Goal: Navigation & Orientation: Find specific page/section

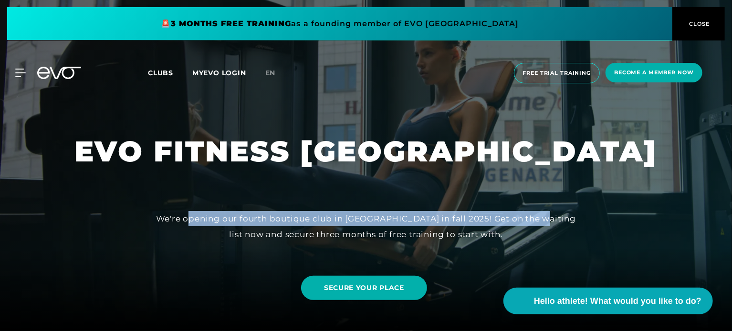
drag, startPoint x: 186, startPoint y: 219, endPoint x: 531, endPoint y: 217, distance: 344.8
click at [531, 217] on font "We're opening our fourth boutique club in [GEOGRAPHIC_DATA] in fall 2025! Get o…" at bounding box center [366, 226] width 420 height 25
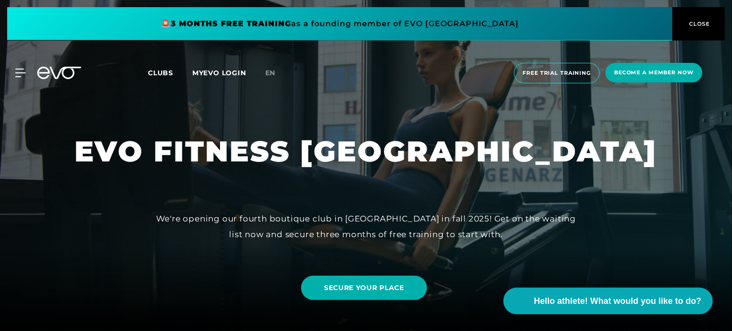
click at [418, 238] on font "We're opening our fourth boutique club in [GEOGRAPHIC_DATA] in fall 2025! Get o…" at bounding box center [366, 226] width 420 height 25
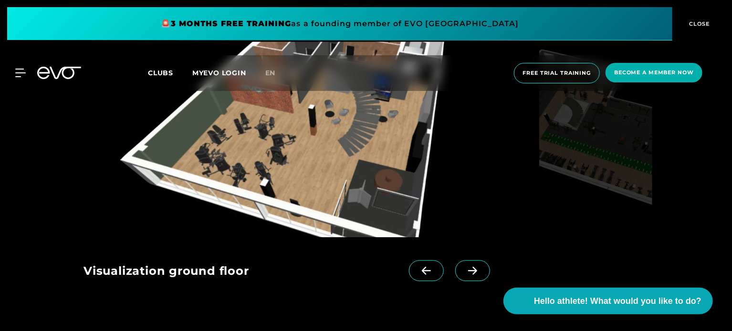
scroll to position [1002, 0]
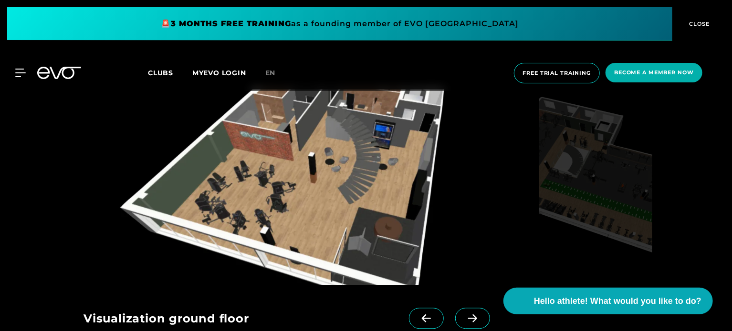
click at [464, 314] on icon at bounding box center [472, 318] width 17 height 9
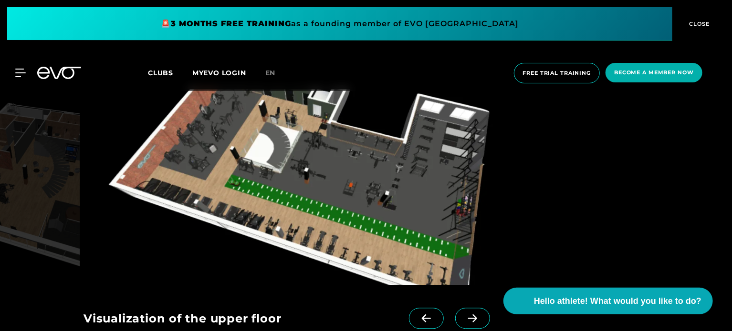
click at [464, 314] on icon at bounding box center [472, 318] width 17 height 9
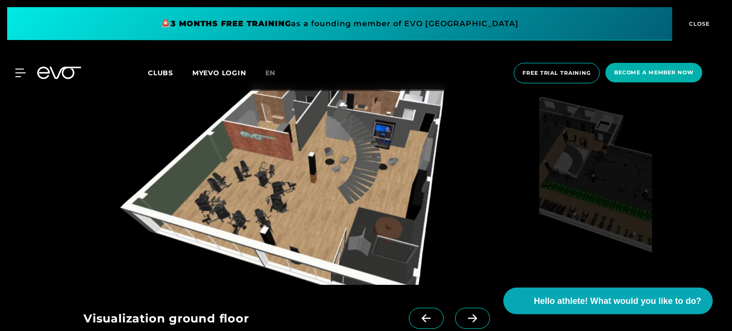
click at [464, 314] on icon at bounding box center [472, 318] width 17 height 9
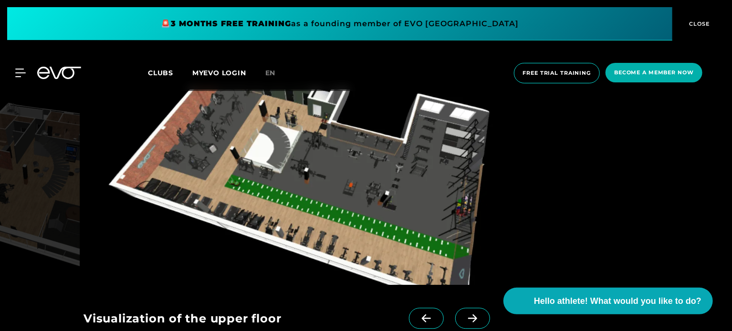
click at [464, 314] on icon at bounding box center [472, 318] width 17 height 9
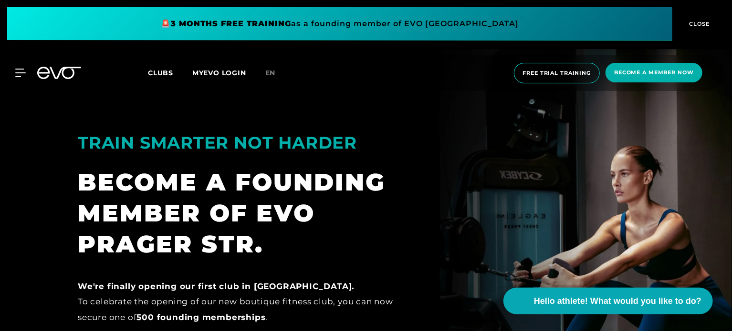
scroll to position [1335, 0]
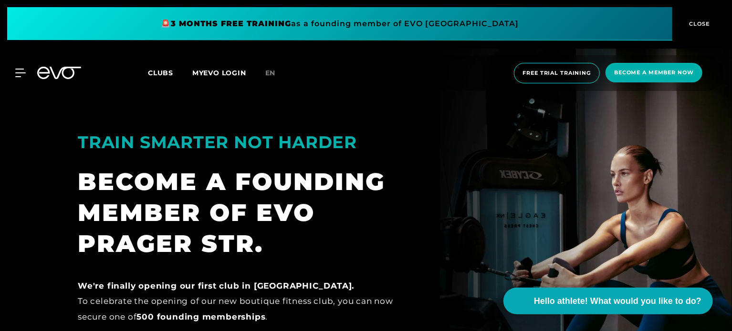
click at [6, 72] on div "MyEVO Login About EVO Memberships Trial training DAY PASS EVO Studios [GEOGRAPH…" at bounding box center [366, 73] width 732 height 51
click at [17, 75] on icon at bounding box center [22, 73] width 14 height 9
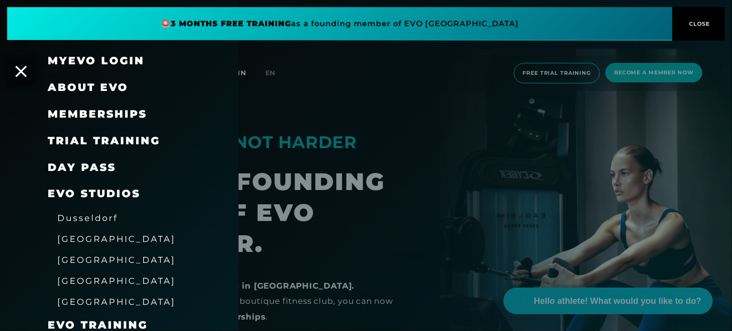
click at [105, 116] on font "Memberships" at bounding box center [97, 114] width 99 height 13
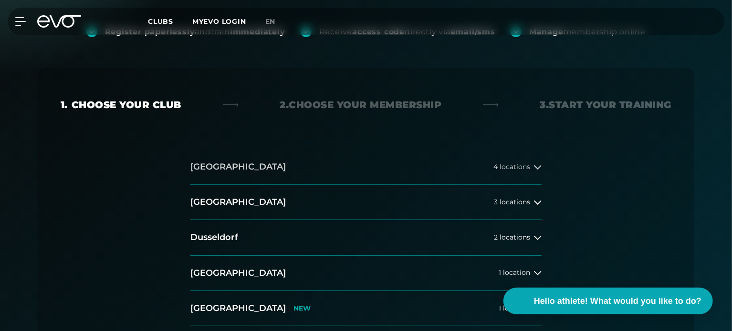
scroll to position [191, 0]
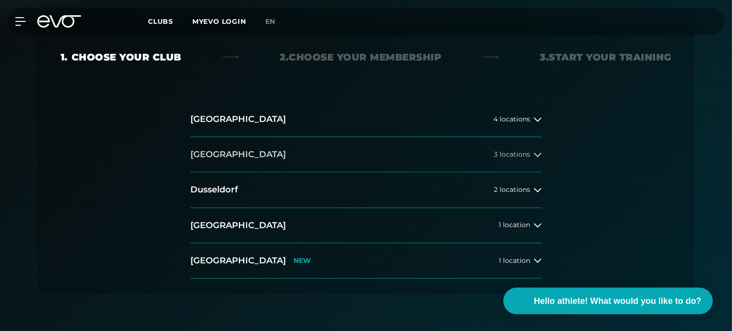
click at [207, 155] on font "[GEOGRAPHIC_DATA]" at bounding box center [237, 154] width 95 height 10
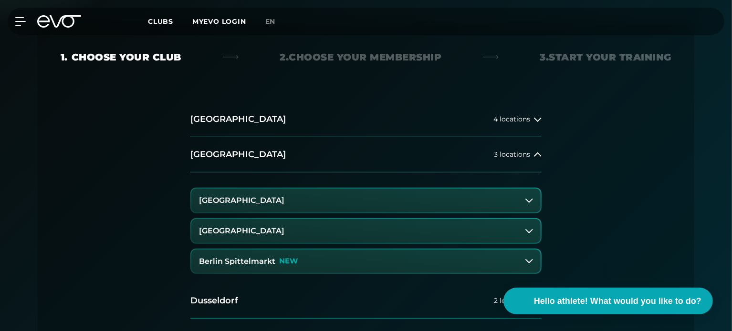
click at [232, 196] on button "[GEOGRAPHIC_DATA]" at bounding box center [365, 201] width 349 height 24
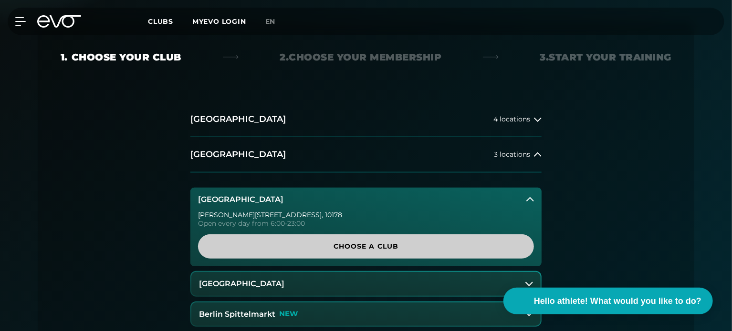
click at [322, 246] on span "Choose a club" at bounding box center [366, 247] width 290 height 10
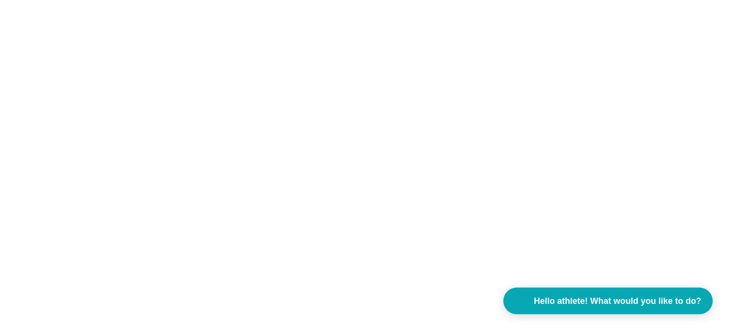
scroll to position [0, 0]
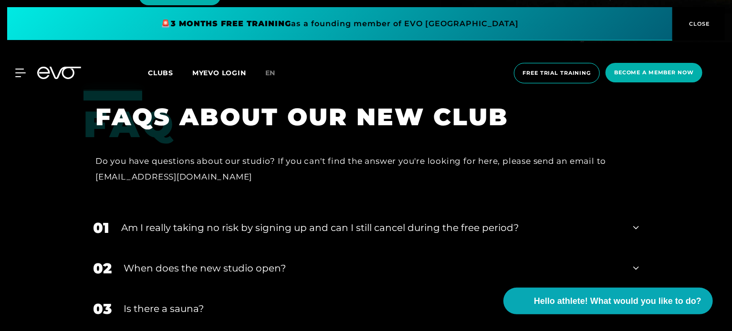
scroll to position [1860, 0]
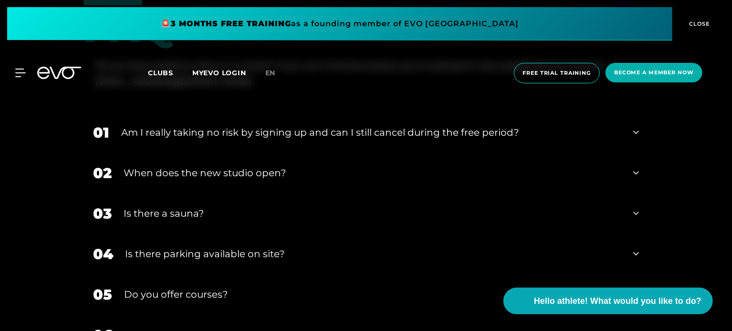
click at [23, 68] on div "MyEVO Login About EVO Memberships Trial training DAY PASS EVO Studios [GEOGRAPH…" at bounding box center [366, 73] width 728 height 36
click at [19, 68] on div "MyEVO Login About EVO Memberships Trial training DAY PASS EVO Studios [GEOGRAPH…" at bounding box center [366, 73] width 728 height 36
click at [24, 69] on icon at bounding box center [22, 73] width 14 height 9
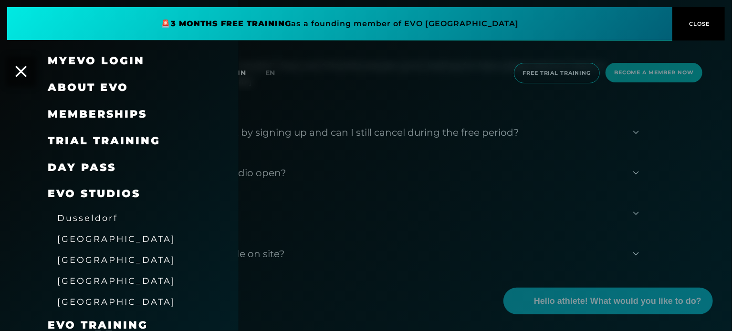
click at [80, 261] on font "[GEOGRAPHIC_DATA]" at bounding box center [116, 260] width 118 height 10
